Goal: Check status: Check status

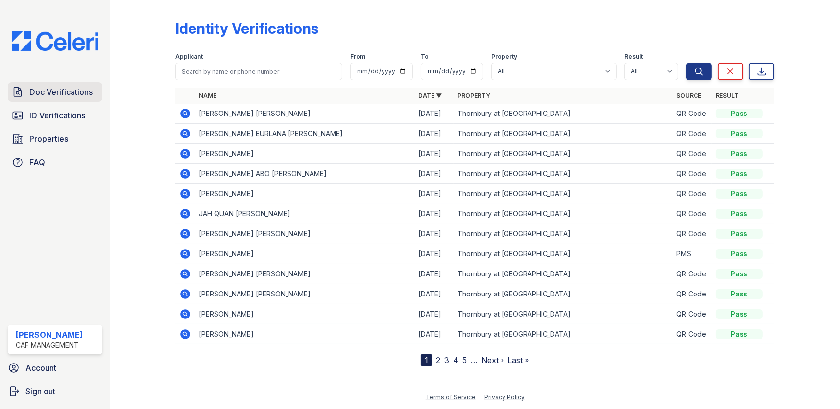
click at [81, 91] on span "Doc Verifications" at bounding box center [60, 92] width 63 height 12
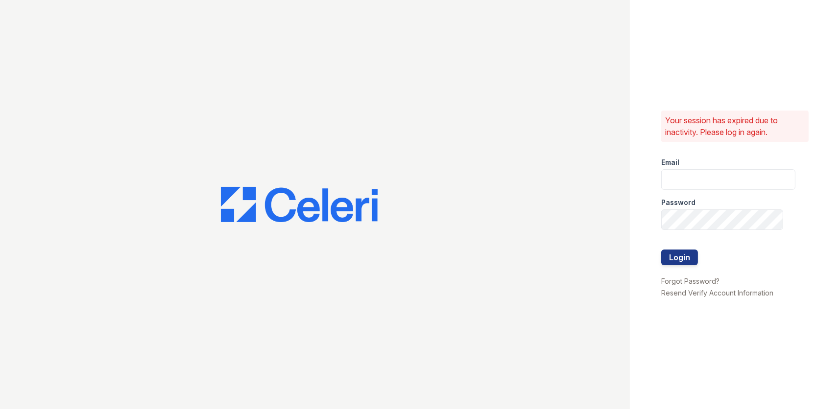
type input "thornbury.am@cafmanagement.com"
click at [687, 260] on button "Login" at bounding box center [679, 258] width 37 height 16
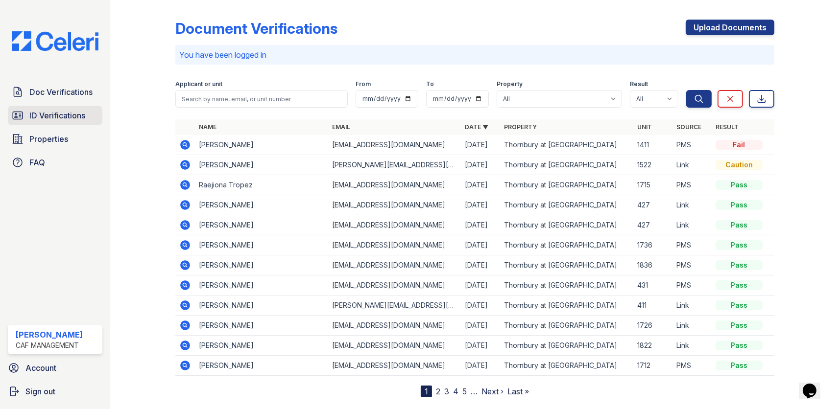
click at [70, 114] on span "ID Verifications" at bounding box center [57, 116] width 56 height 12
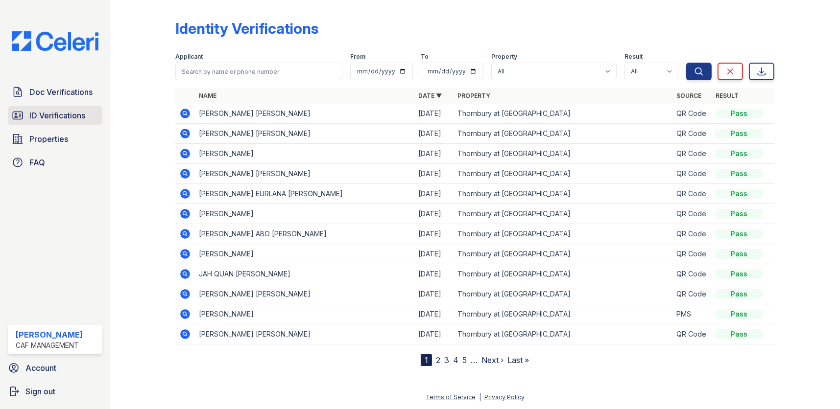
click at [70, 113] on span "ID Verifications" at bounding box center [57, 116] width 56 height 12
click at [69, 90] on span "Doc Verifications" at bounding box center [60, 92] width 63 height 12
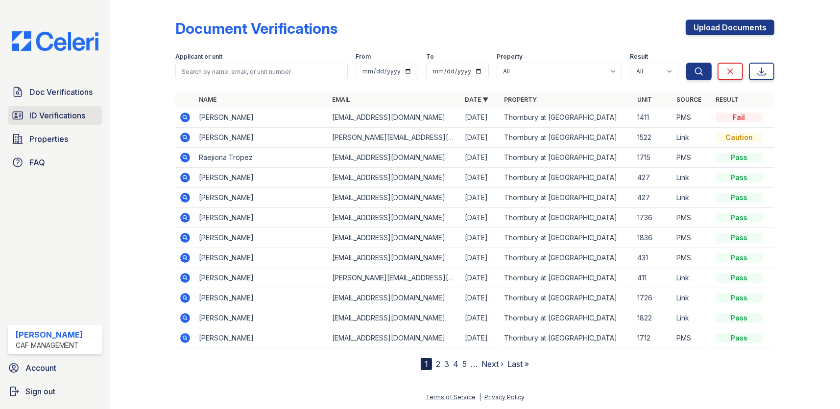
click at [69, 113] on span "ID Verifications" at bounding box center [57, 116] width 56 height 12
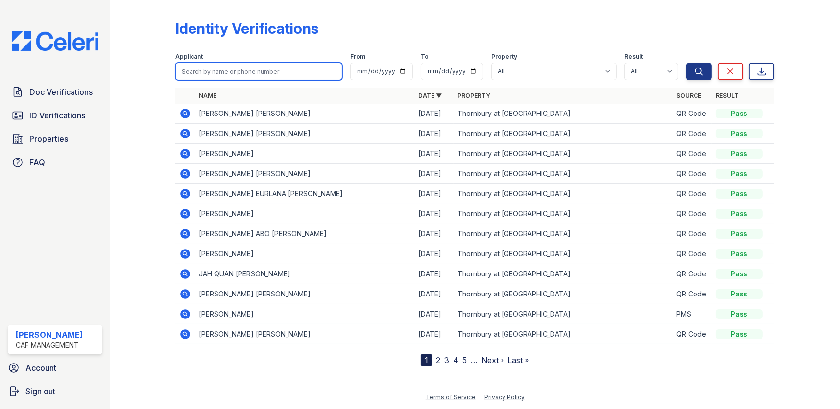
click at [189, 74] on input "search" at bounding box center [258, 72] width 167 height 18
type input "[PERSON_NAME]"
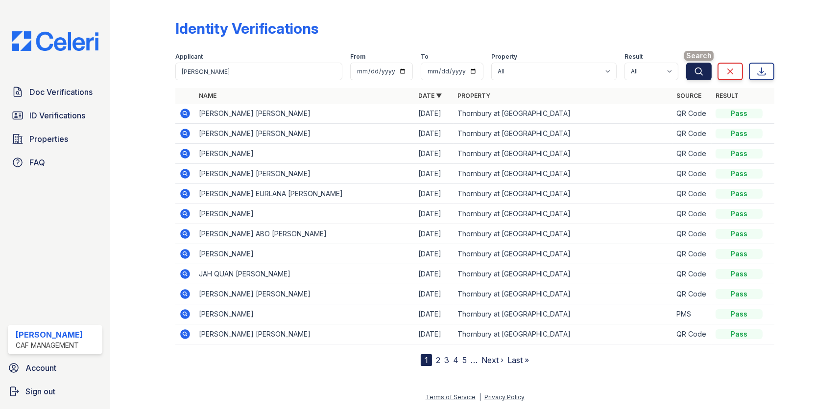
click at [700, 73] on icon "submit" at bounding box center [698, 71] width 7 height 7
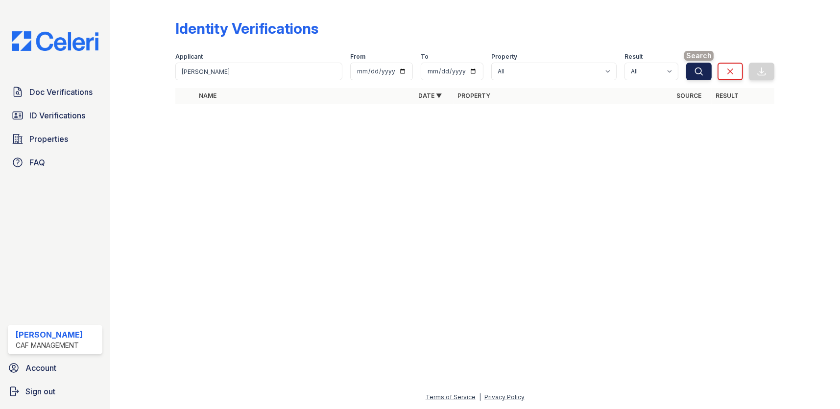
click at [694, 69] on icon "submit" at bounding box center [699, 72] width 10 height 10
click at [65, 112] on span "ID Verifications" at bounding box center [57, 116] width 56 height 12
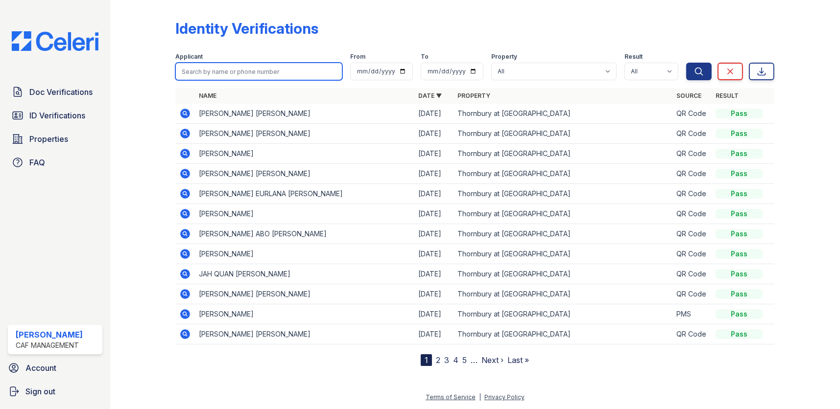
click at [187, 71] on input "search" at bounding box center [258, 72] width 167 height 18
type input "[PERSON_NAME]"
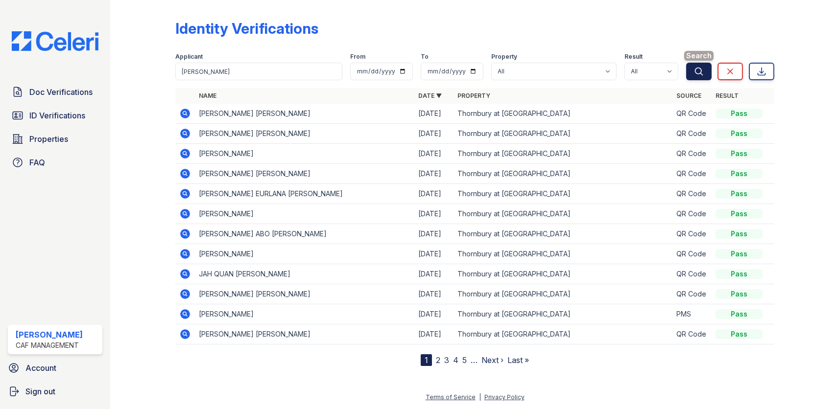
click at [698, 71] on icon "submit" at bounding box center [699, 72] width 10 height 10
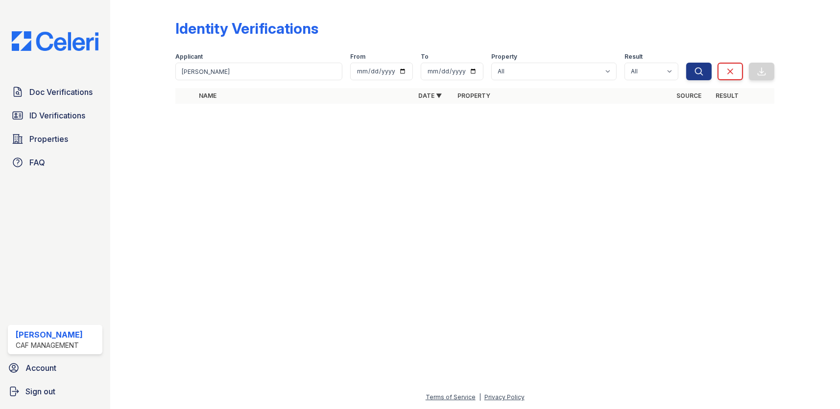
click at [310, 41] on div "Identity Verifications" at bounding box center [474, 32] width 599 height 25
click at [243, 50] on div "Applicant [PERSON_NAME] From To Property All Thornbury at [GEOGRAPHIC_DATA] Res…" at bounding box center [430, 64] width 511 height 31
click at [68, 95] on span "Doc Verifications" at bounding box center [60, 92] width 63 height 12
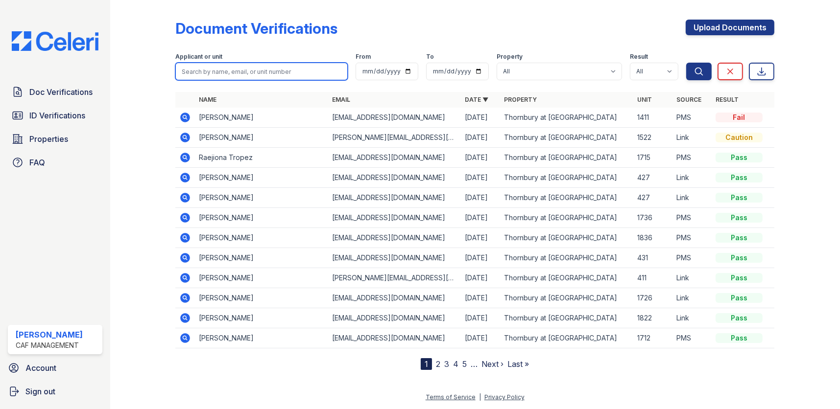
click at [204, 73] on input "search" at bounding box center [261, 72] width 172 height 18
type input "[PERSON_NAME]"
click at [686, 63] on button "Search" at bounding box center [698, 72] width 25 height 18
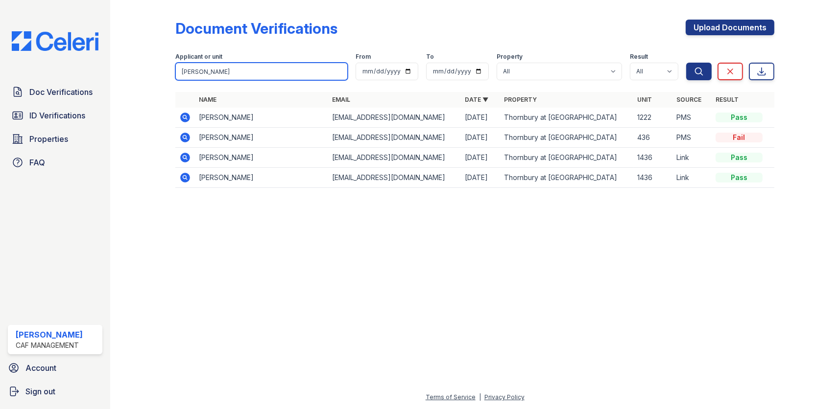
click at [338, 71] on input "[PERSON_NAME]" at bounding box center [261, 72] width 172 height 18
click at [168, 85] on div at bounding box center [151, 101] width 50 height 194
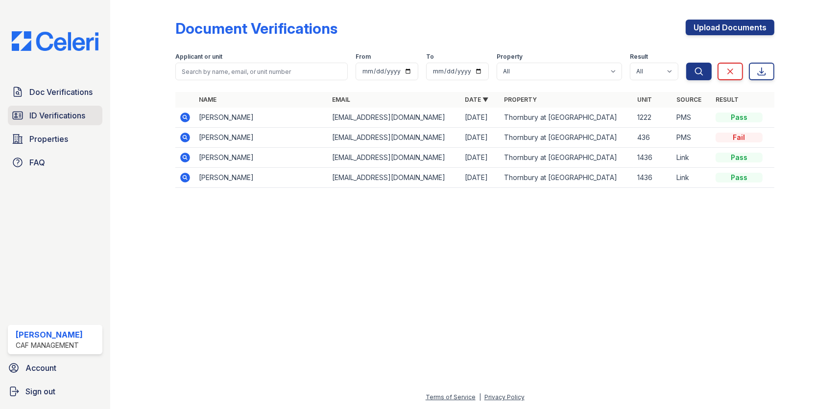
click at [66, 117] on span "ID Verifications" at bounding box center [57, 116] width 56 height 12
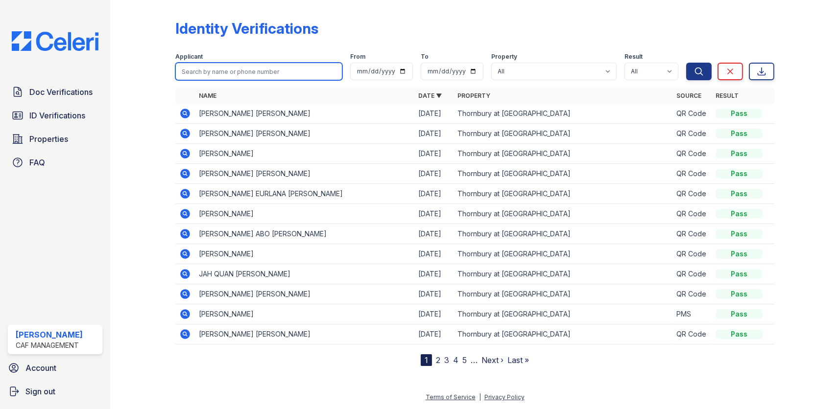
click at [217, 73] on input "search" at bounding box center [258, 72] width 167 height 18
type input "[PERSON_NAME]"
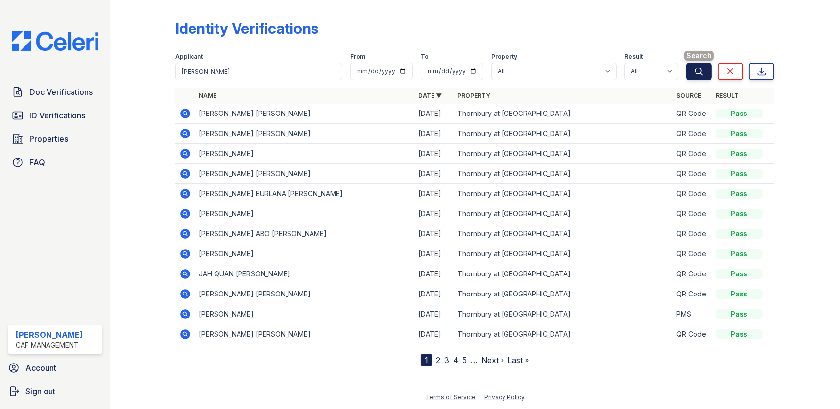
click at [701, 71] on icon "submit" at bounding box center [699, 72] width 10 height 10
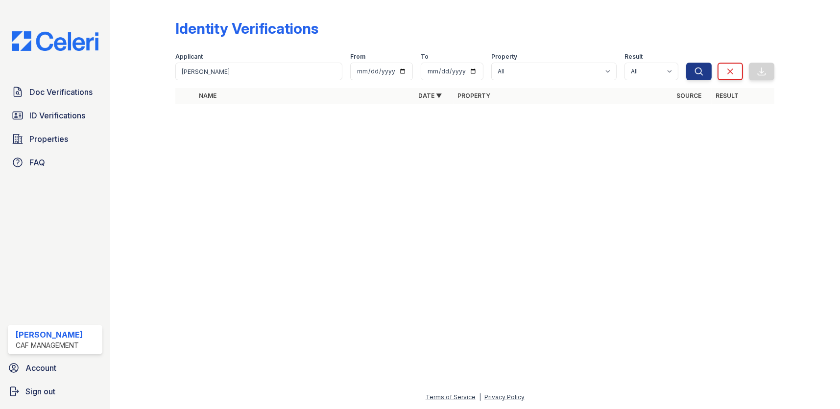
click at [701, 71] on icon "submit" at bounding box center [699, 72] width 10 height 10
click at [75, 93] on span "Doc Verifications" at bounding box center [60, 92] width 63 height 12
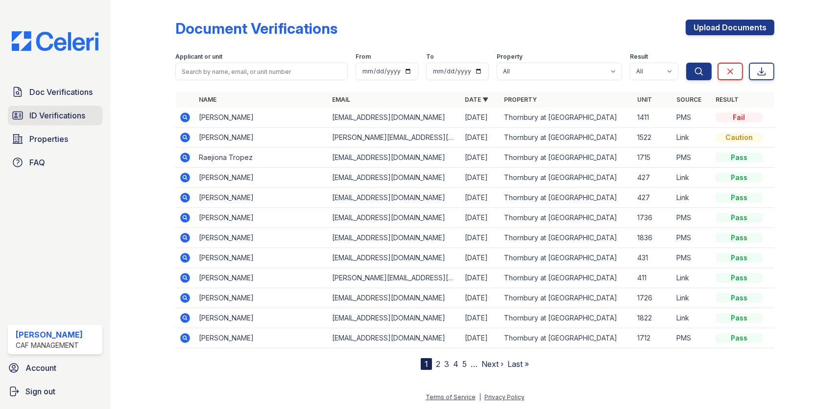
click at [64, 116] on span "ID Verifications" at bounding box center [57, 116] width 56 height 12
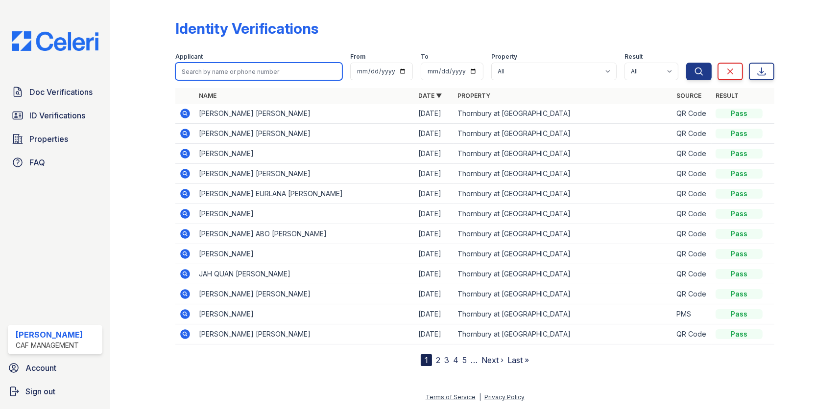
click at [190, 71] on input "search" at bounding box center [258, 72] width 167 height 18
type input "[PERSON_NAME]"
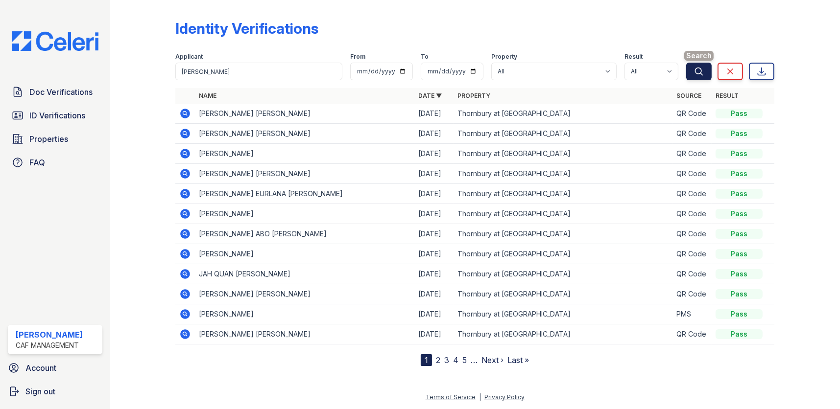
click at [698, 73] on icon "submit" at bounding box center [698, 71] width 7 height 7
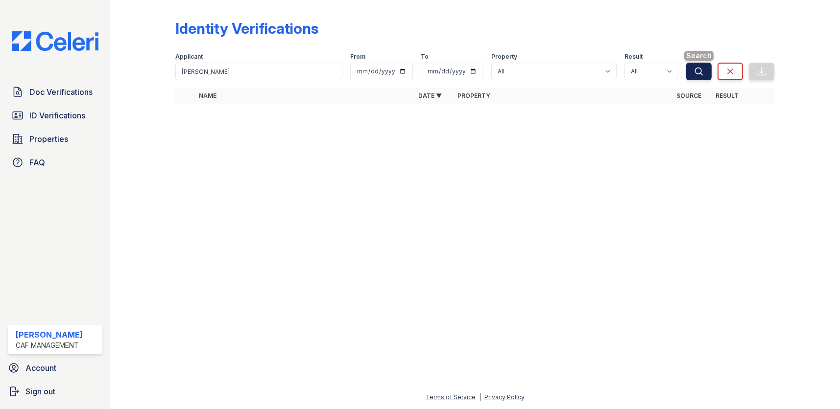
click at [698, 72] on icon "submit" at bounding box center [699, 72] width 10 height 10
click at [273, 71] on input "[PERSON_NAME]" at bounding box center [258, 72] width 167 height 18
click at [63, 110] on span "ID Verifications" at bounding box center [57, 116] width 56 height 12
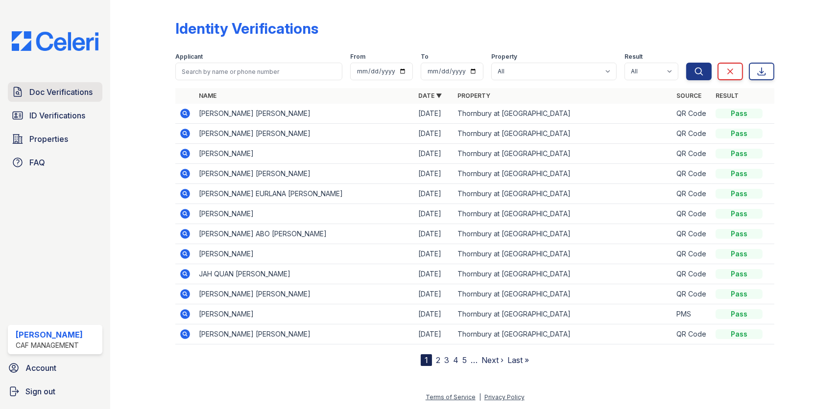
click at [66, 92] on span "Doc Verifications" at bounding box center [60, 92] width 63 height 12
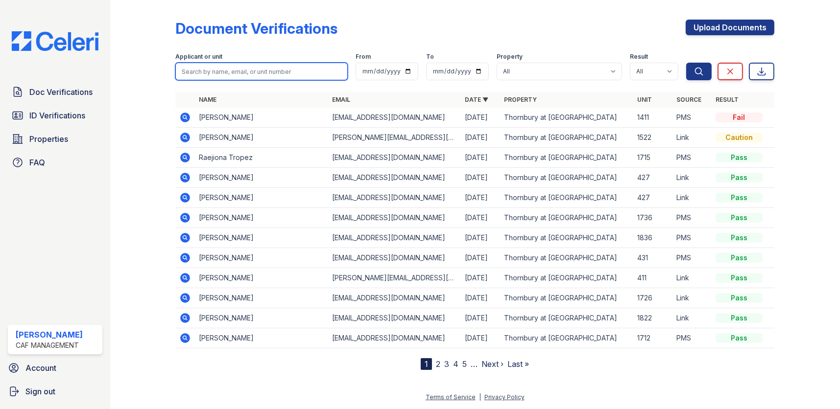
click at [219, 69] on input "search" at bounding box center [261, 72] width 172 height 18
type input "[PERSON_NAME]"
click at [686, 63] on button "Search" at bounding box center [698, 72] width 25 height 18
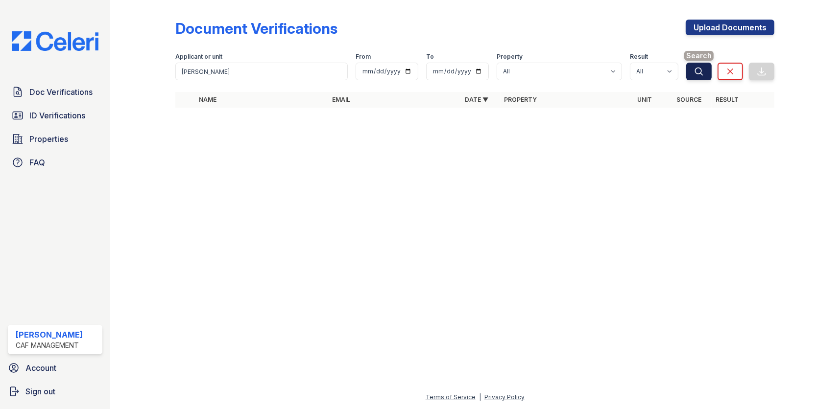
click at [700, 71] on icon "submit" at bounding box center [699, 72] width 10 height 10
drag, startPoint x: 398, startPoint y: 42, endPoint x: 390, endPoint y: 42, distance: 8.3
click at [397, 42] on div "Document Verifications Upload Documents" at bounding box center [474, 32] width 599 height 25
click at [51, 113] on span "ID Verifications" at bounding box center [57, 116] width 56 height 12
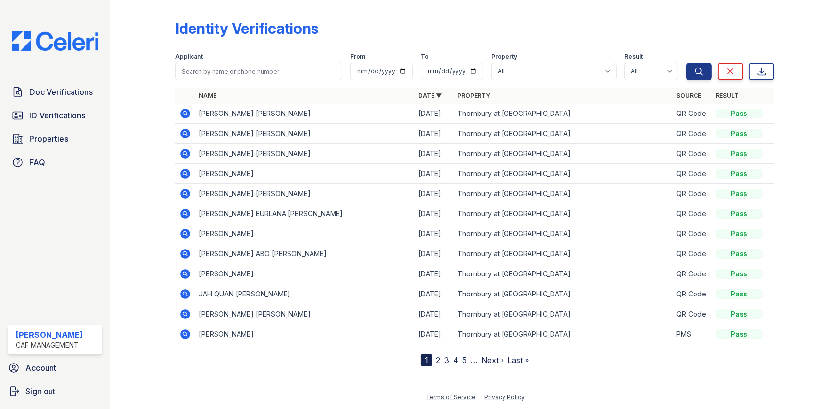
click at [184, 112] on icon at bounding box center [185, 114] width 12 height 12
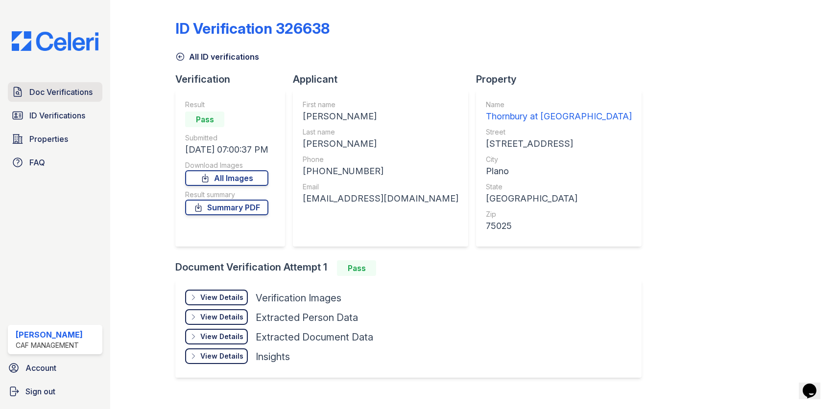
click at [81, 88] on span "Doc Verifications" at bounding box center [60, 92] width 63 height 12
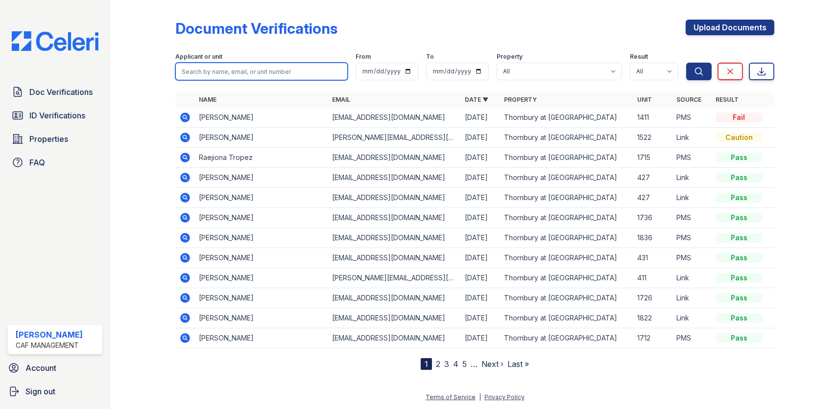
click at [202, 70] on input "search" at bounding box center [261, 72] width 172 height 18
type input "[PERSON_NAME]"
click at [686, 63] on button "Search" at bounding box center [698, 72] width 25 height 18
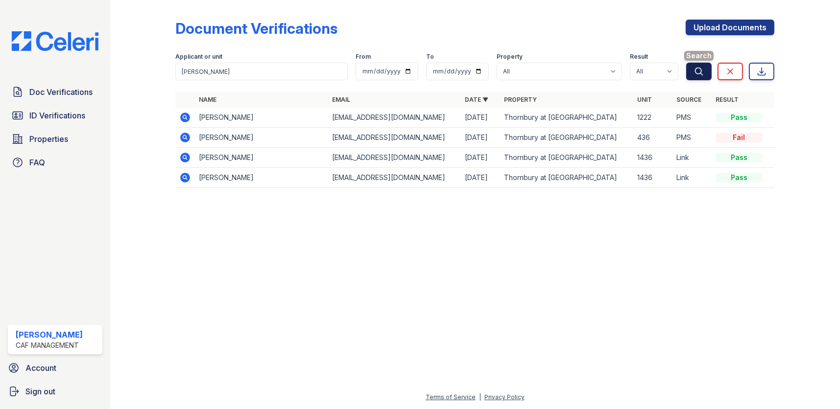
click at [701, 73] on icon "submit" at bounding box center [698, 71] width 7 height 7
click at [698, 71] on icon "submit" at bounding box center [699, 72] width 10 height 10
click at [361, 29] on div "Document Verifications Upload Documents" at bounding box center [474, 32] width 599 height 25
click at [79, 92] on span "Doc Verifications" at bounding box center [60, 92] width 63 height 12
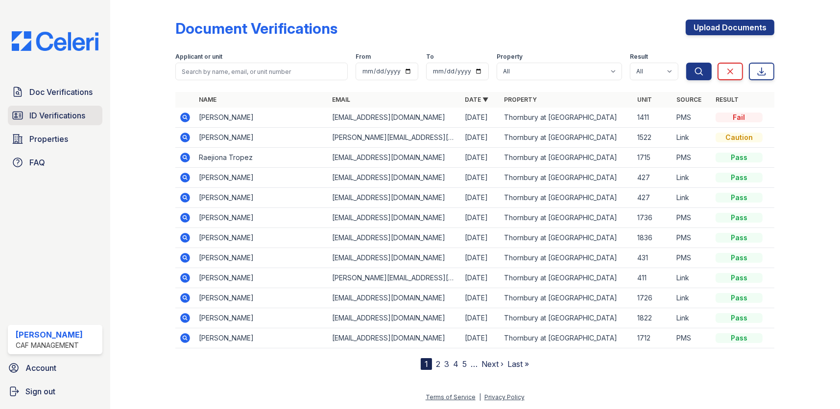
click at [66, 113] on span "ID Verifications" at bounding box center [57, 116] width 56 height 12
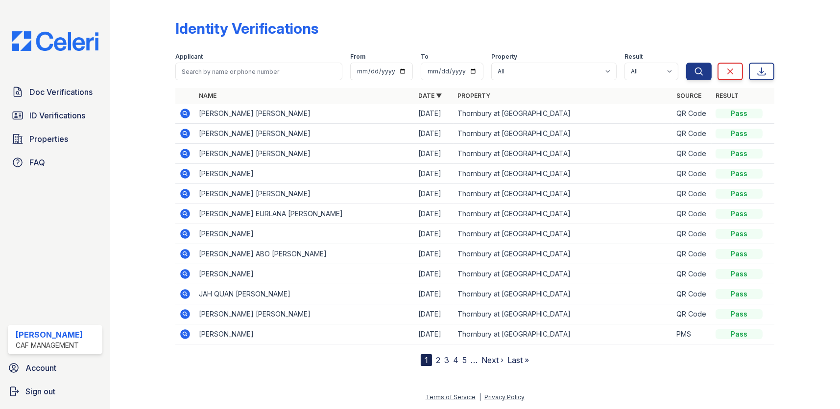
click at [185, 114] on icon at bounding box center [185, 113] width 2 height 2
